Goal: Browse casually: Explore the website without a specific task or goal

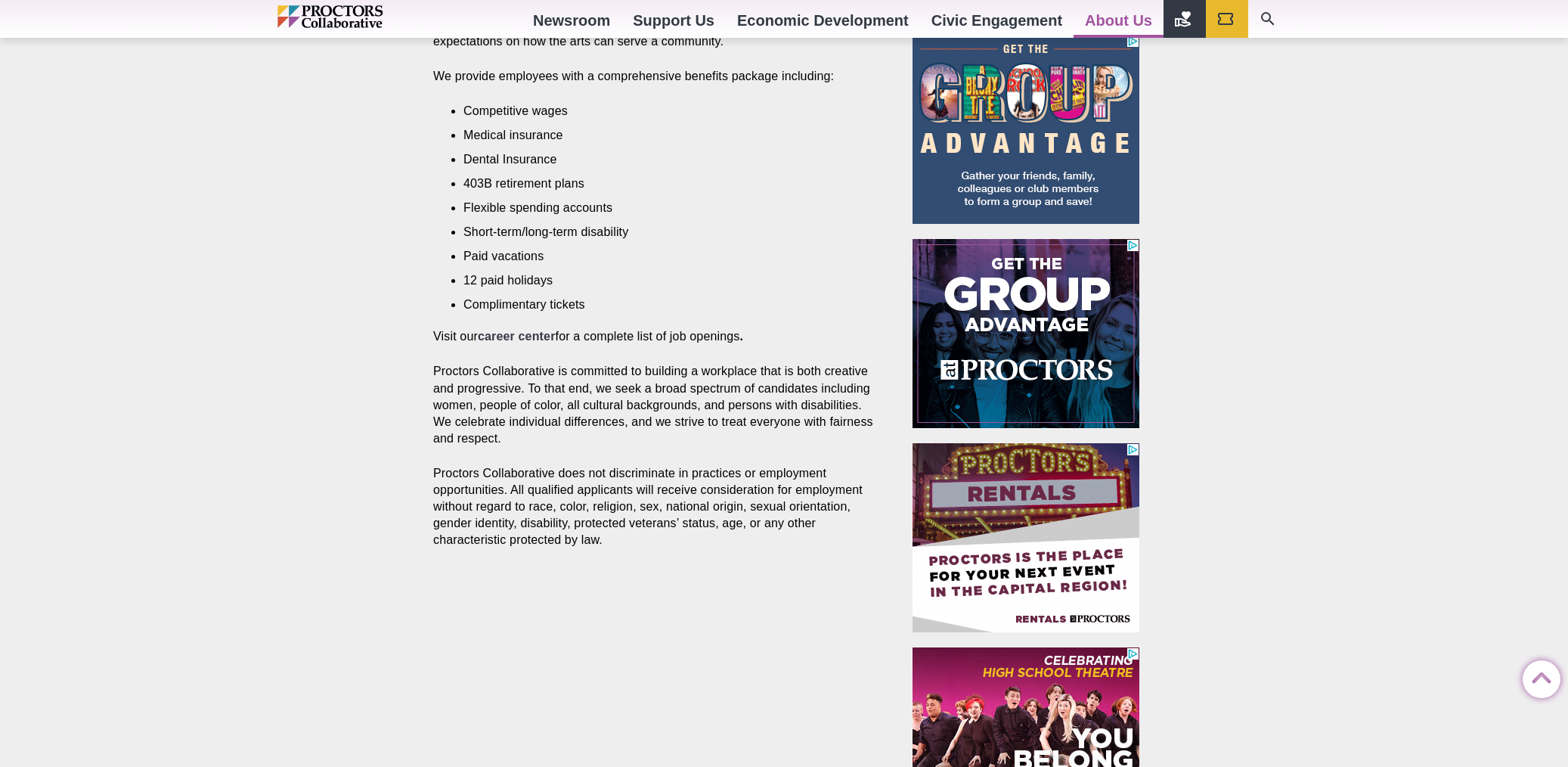
scroll to position [644, 0]
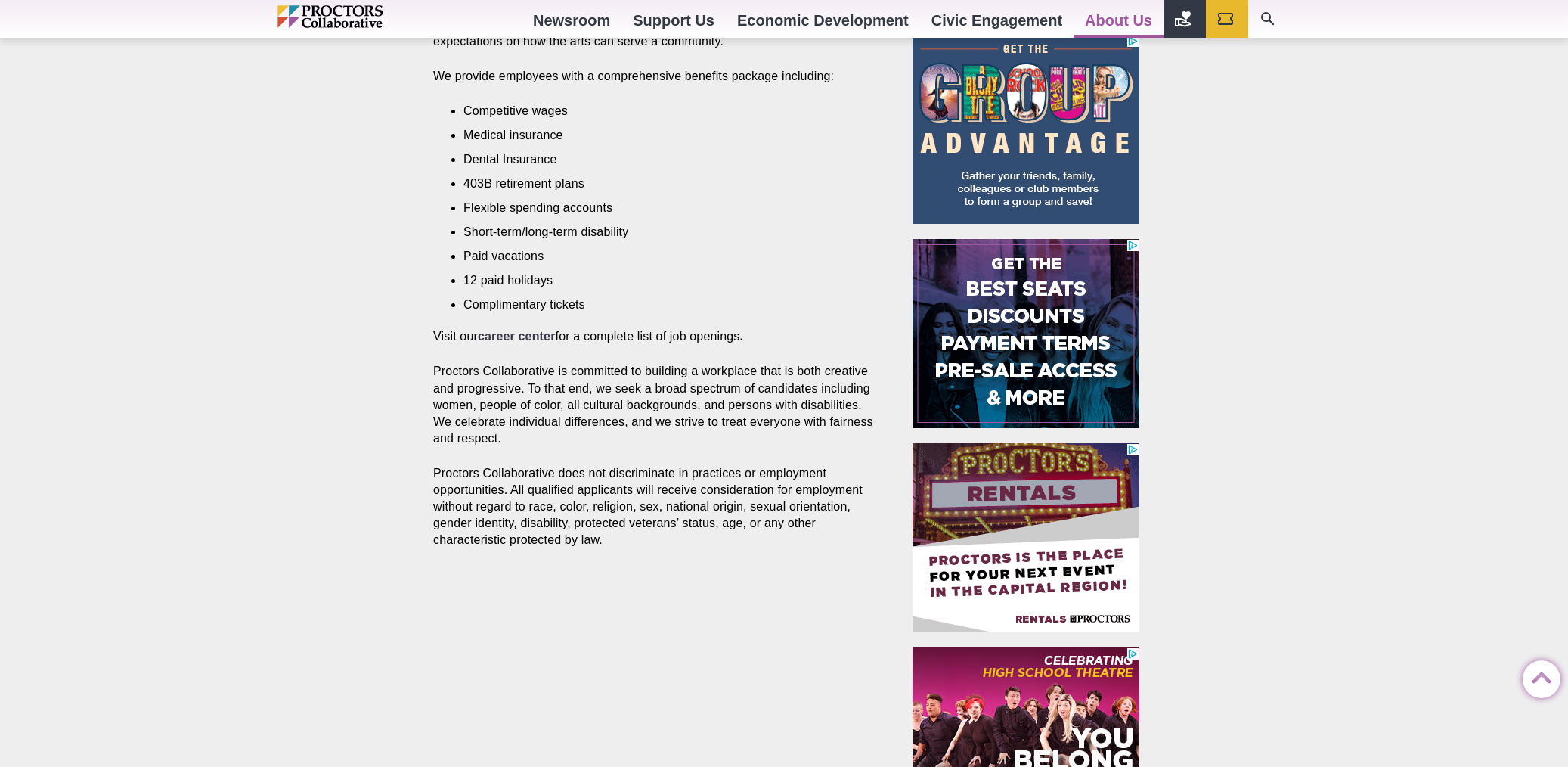
click at [509, 343] on strong "career center" at bounding box center [517, 336] width 78 height 13
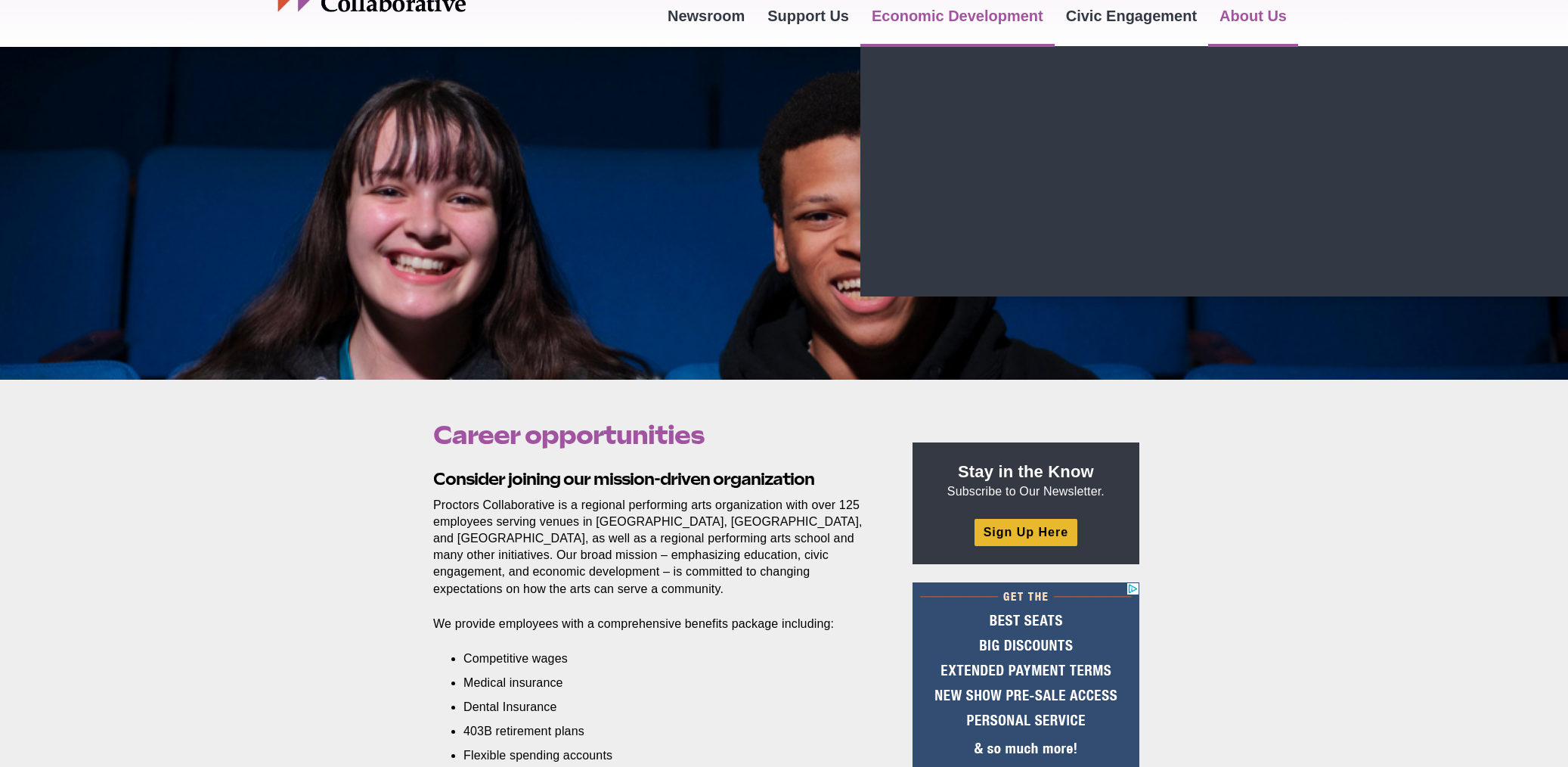
scroll to position [0, 0]
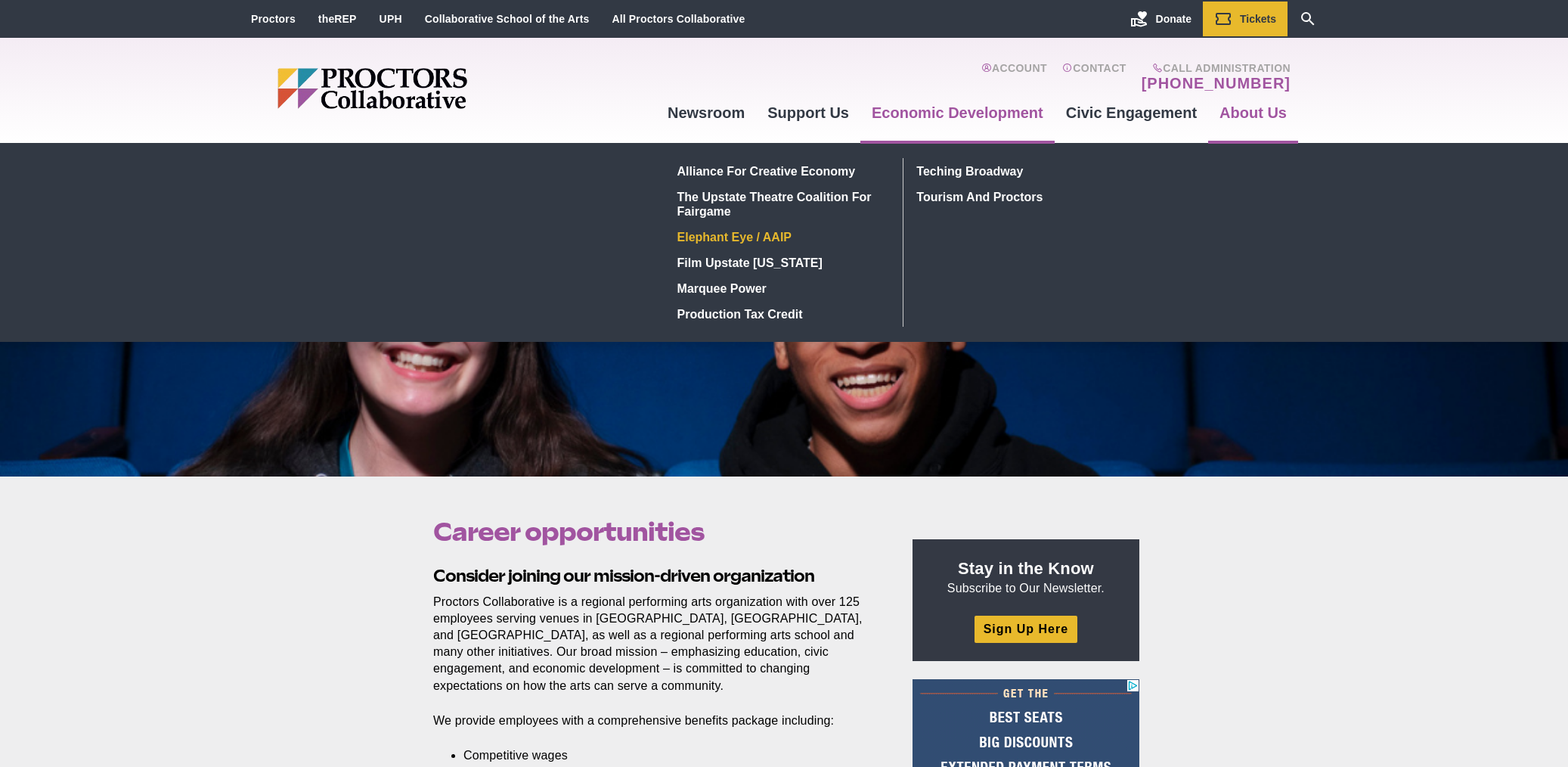
click at [752, 243] on link "Elephant Eye / AAIP" at bounding box center [781, 236] width 220 height 26
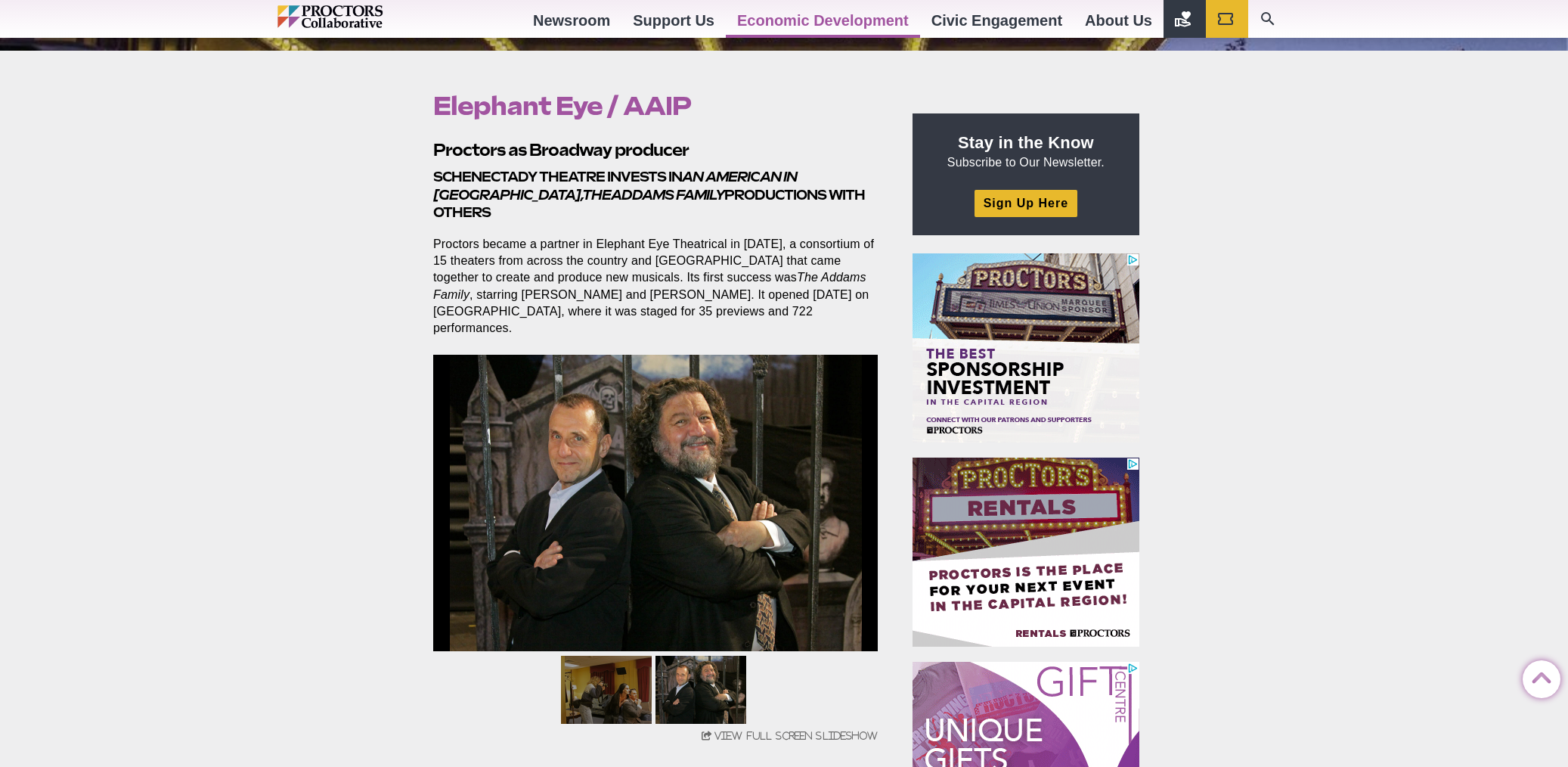
scroll to position [428, 0]
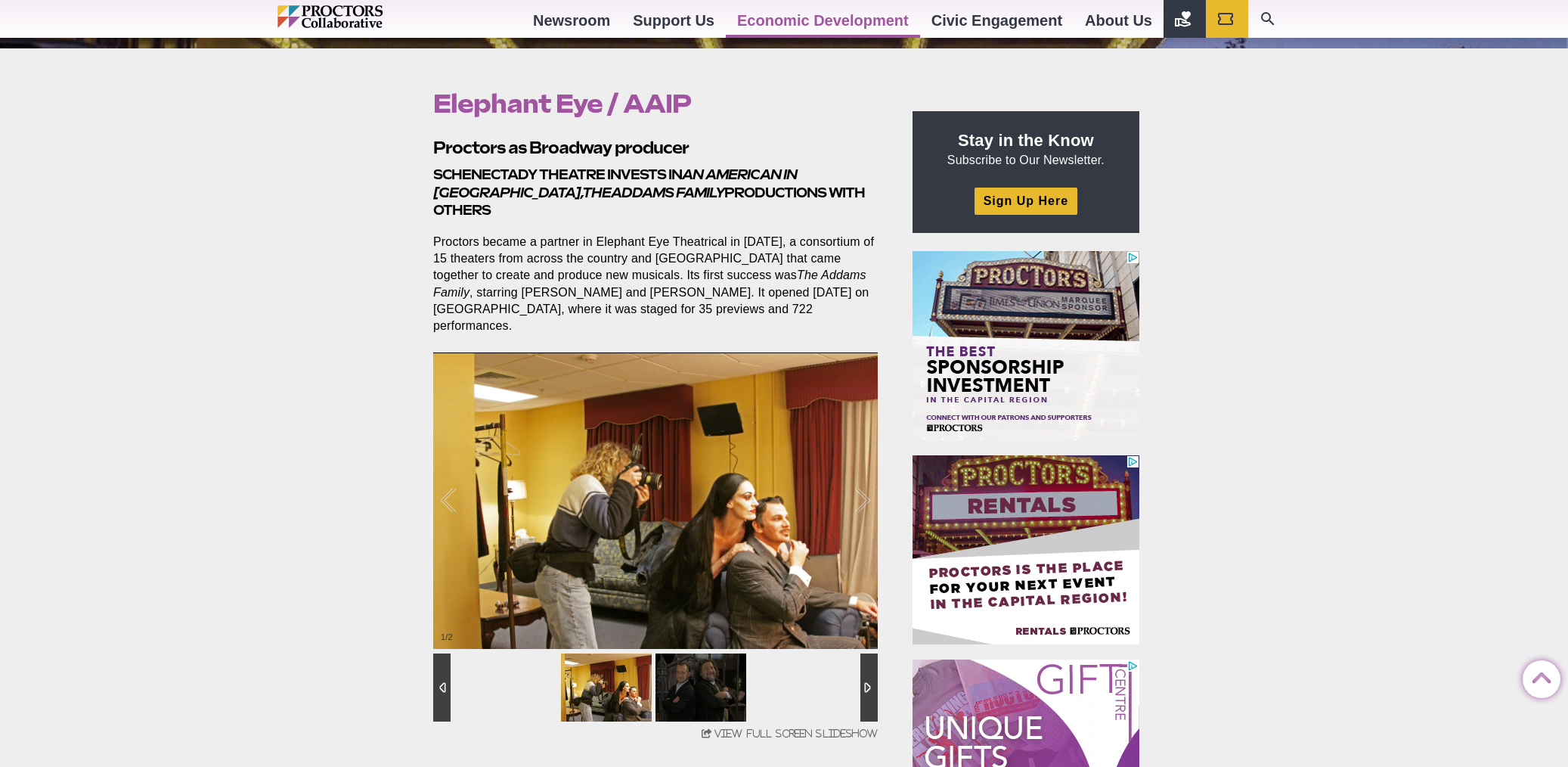
click at [863, 659] on div at bounding box center [869, 687] width 17 height 68
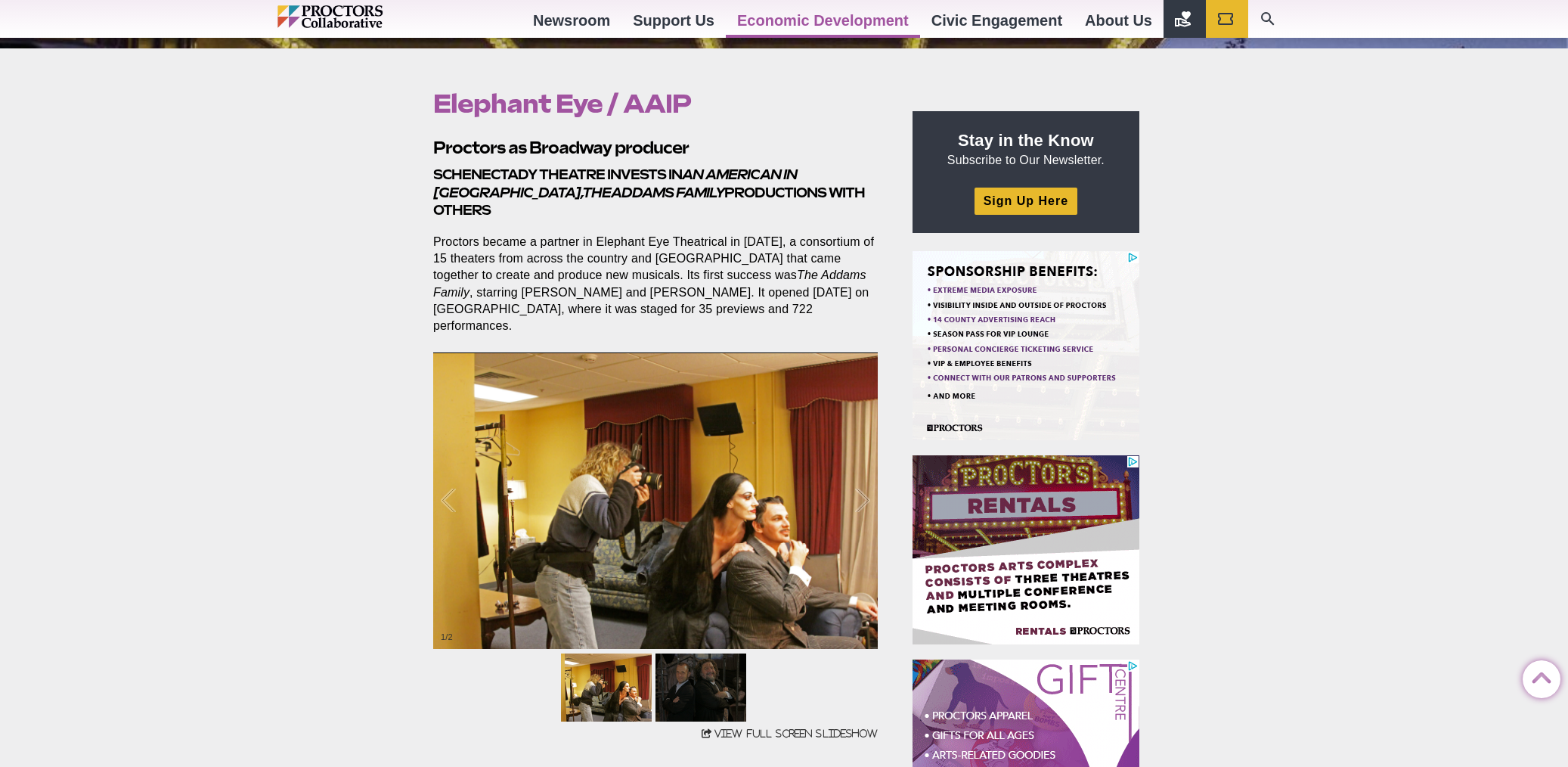
click at [764, 728] on span "View Full Screen Slideshow" at bounding box center [796, 733] width 164 height 10
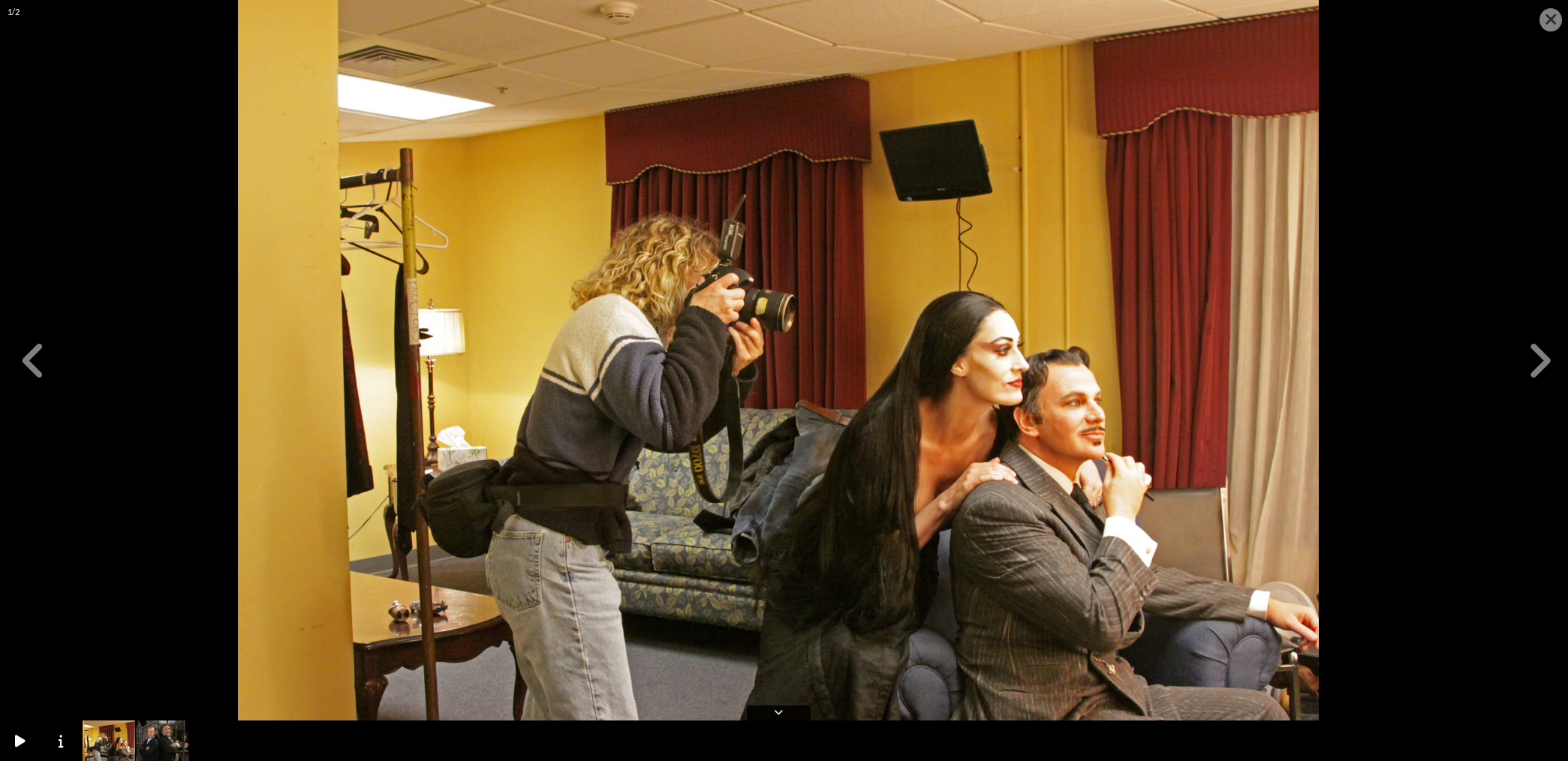
click at [1530, 359] on icon at bounding box center [1539, 361] width 29 height 45
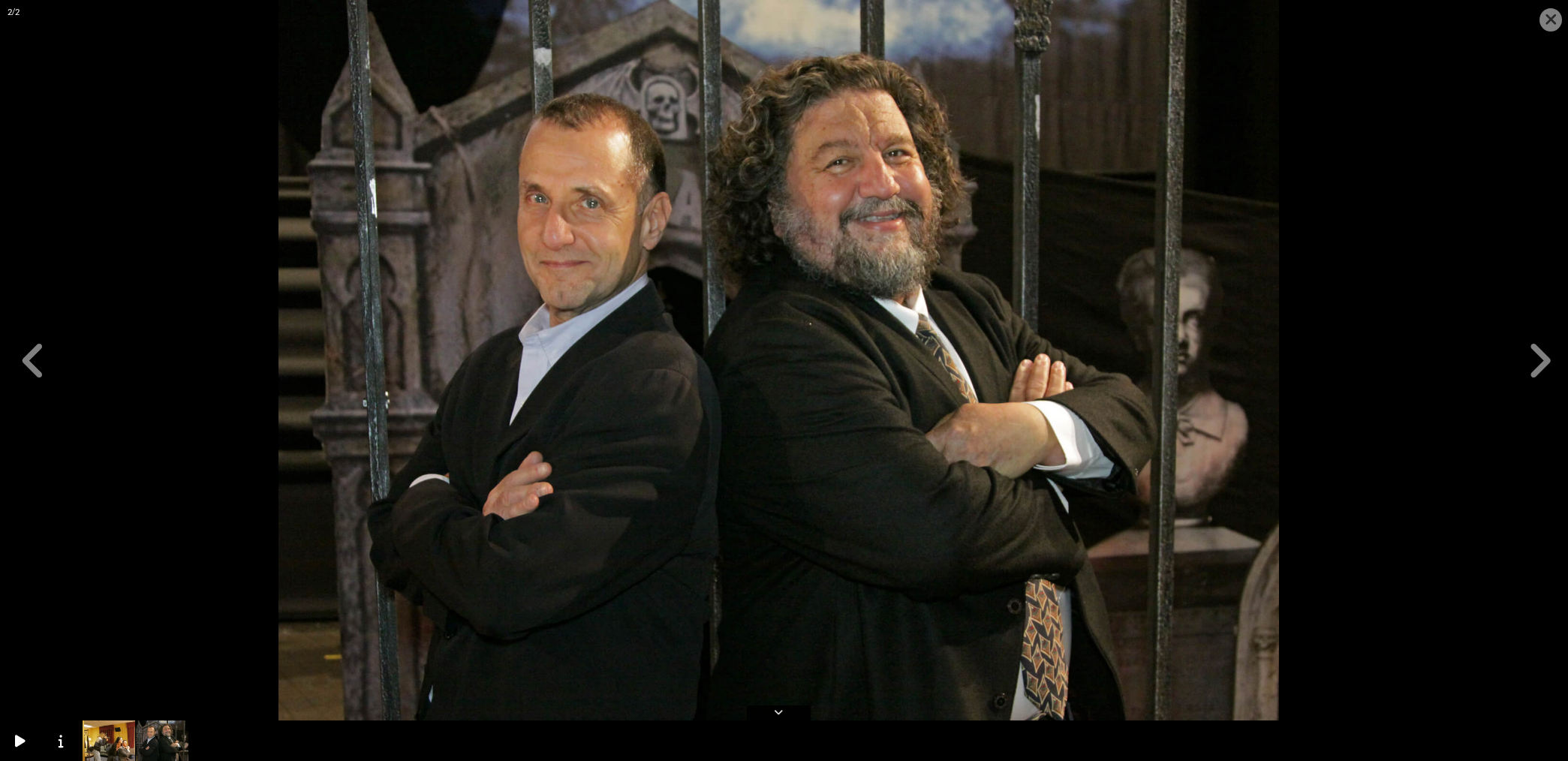
click at [1545, 22] on icon at bounding box center [1551, 20] width 13 height 17
